Goal: Task Accomplishment & Management: Use online tool/utility

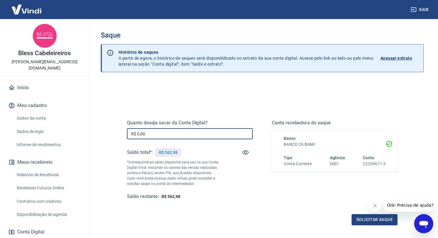
click at [182, 134] on input "R$ 0,00" at bounding box center [190, 133] width 126 height 11
type input "R$ 562,98"
click at [355, 221] on button "Solicitar saque" at bounding box center [375, 219] width 46 height 11
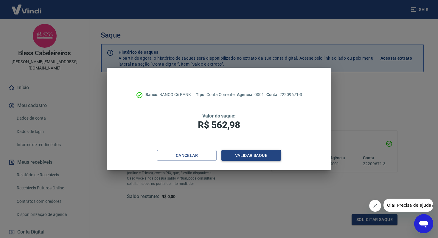
click at [240, 159] on button "Validar saque" at bounding box center [251, 155] width 60 height 11
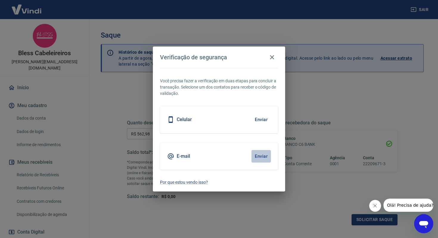
click at [261, 156] on button "Enviar" at bounding box center [261, 156] width 19 height 13
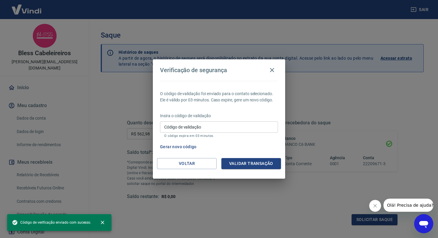
click at [217, 125] on input "Código de validação" at bounding box center [219, 126] width 118 height 11
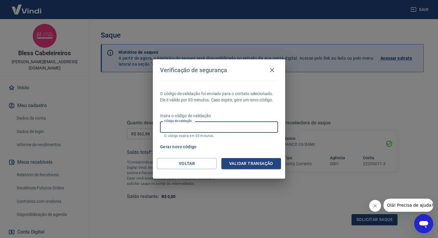
paste input "498978"
type input "498978"
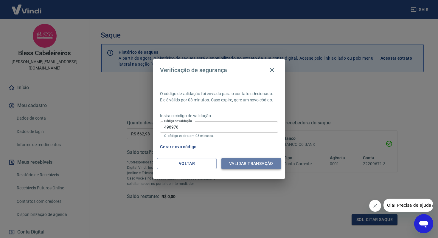
click at [238, 165] on button "Validar transação" at bounding box center [251, 163] width 60 height 11
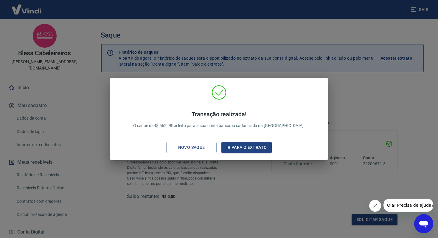
click at [220, 70] on div "Transação realizada! O saque de R$ 562,98 foi feito para a sua conta bancária c…" at bounding box center [219, 119] width 438 height 238
